Goal: Information Seeking & Learning: Find contact information

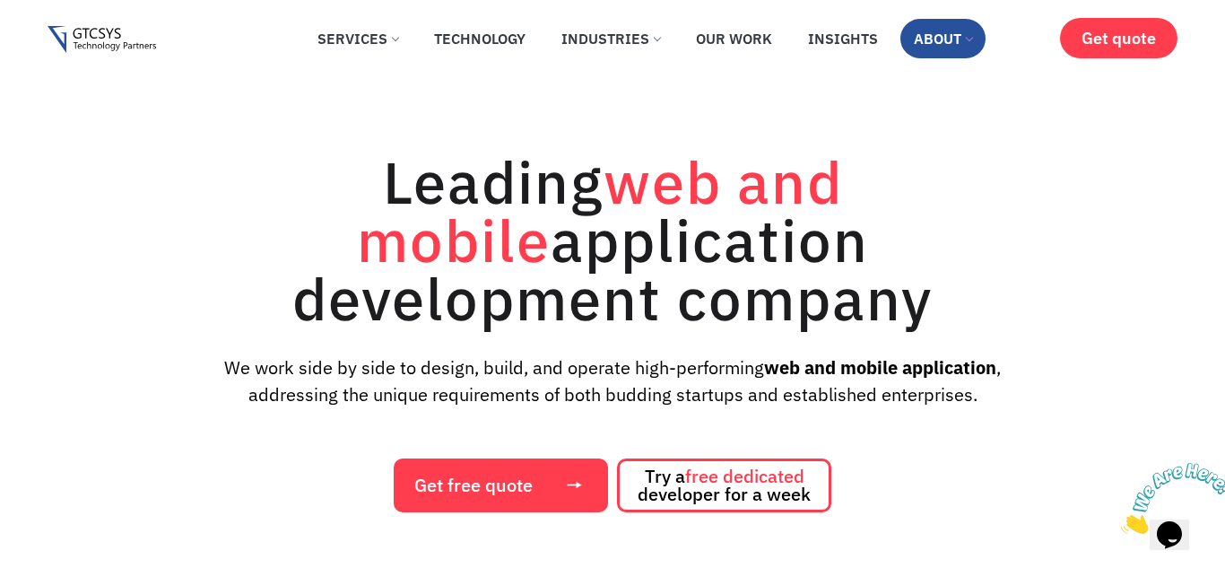
click at [958, 44] on link "About" at bounding box center [943, 38] width 85 height 39
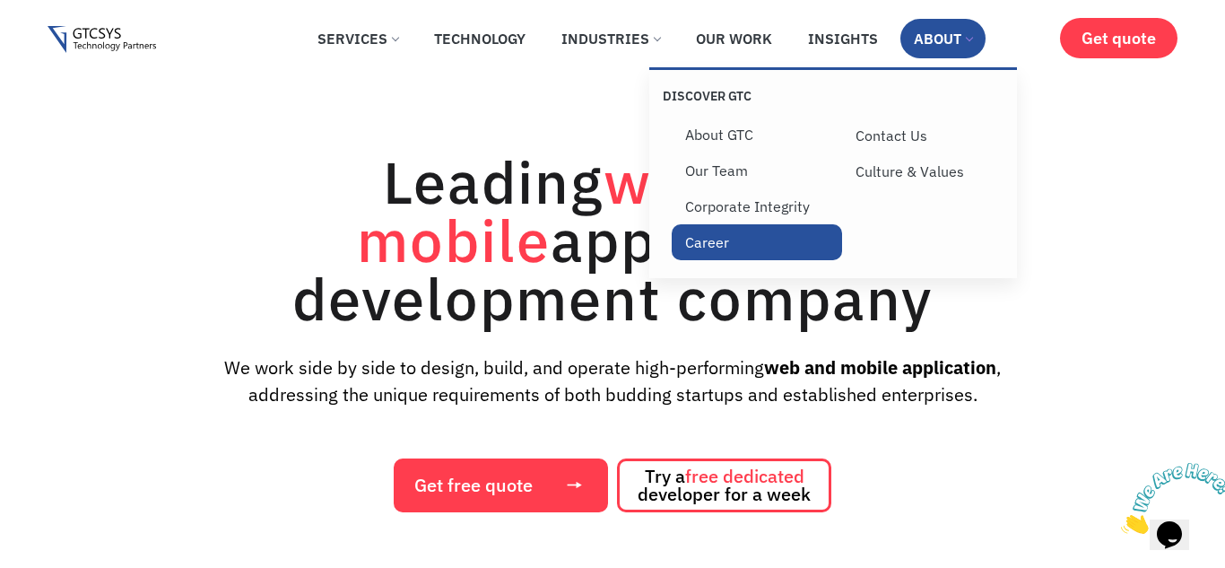
click at [736, 239] on link "Career" at bounding box center [757, 242] width 170 height 36
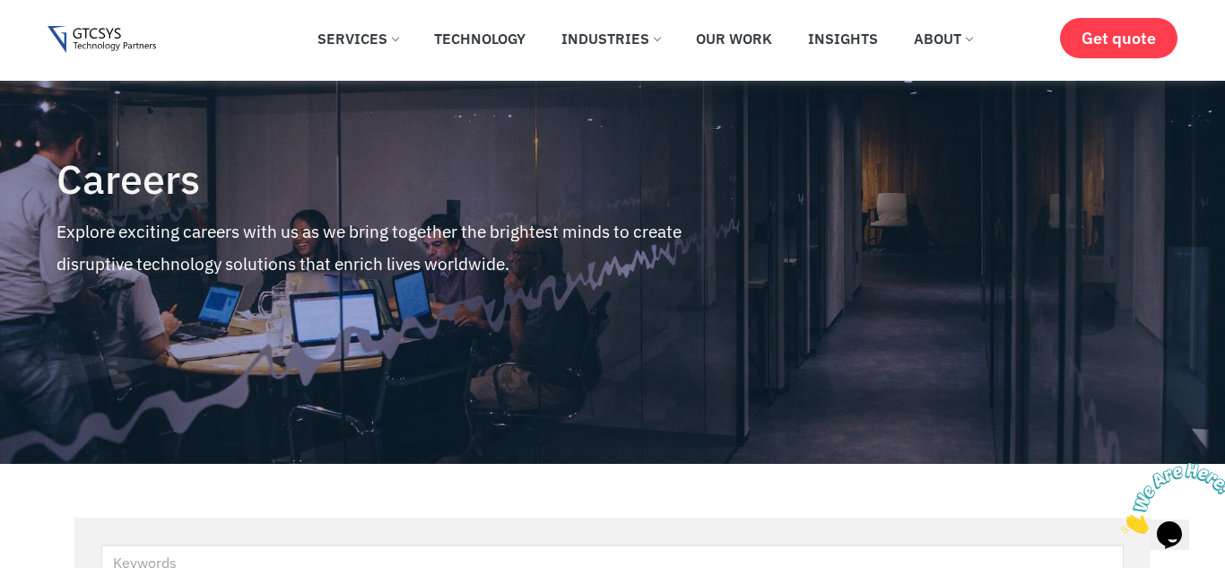
scroll to position [494, 0]
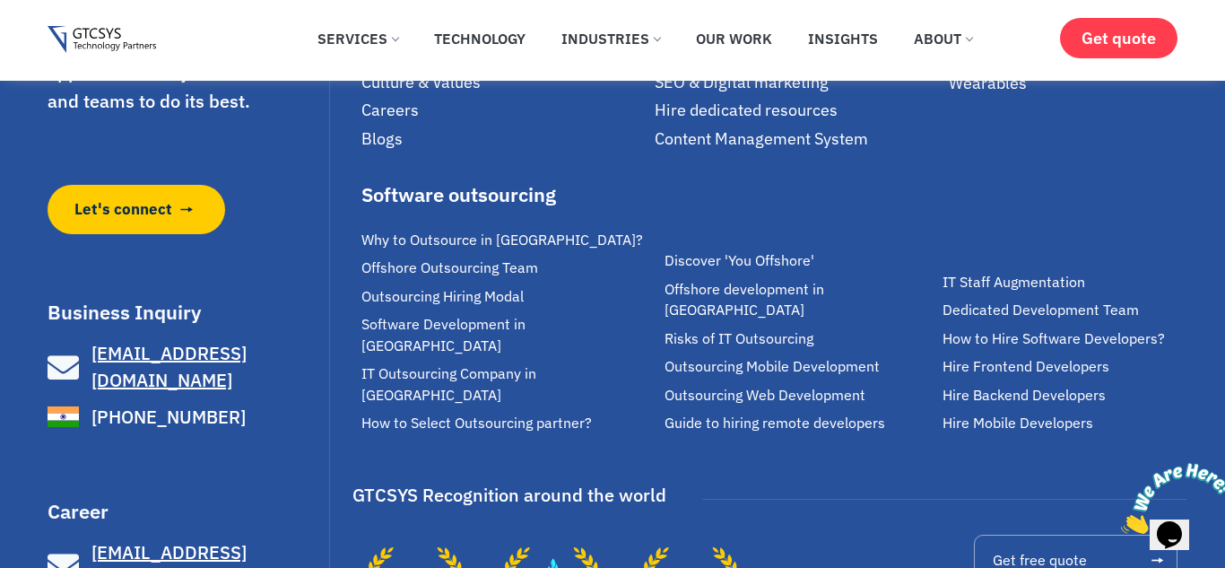
scroll to position [3930, 0]
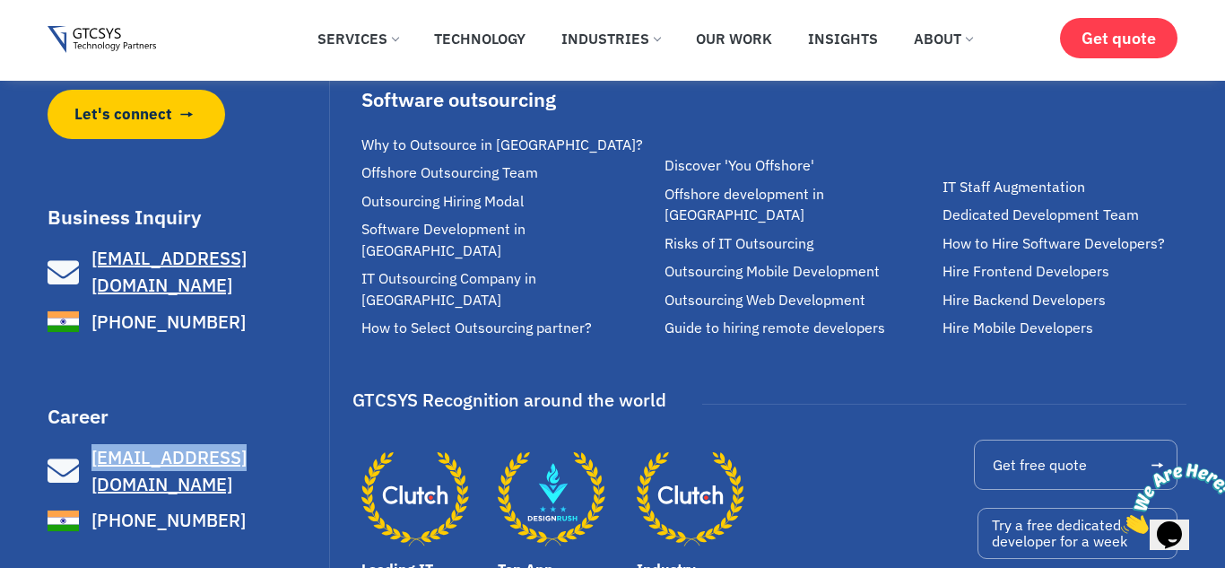
copy link "[EMAIL_ADDRESS][DOMAIN_NAME]"
copy span "[PHONE_NUMBER]"
